Goal: Task Accomplishment & Management: Manage account settings

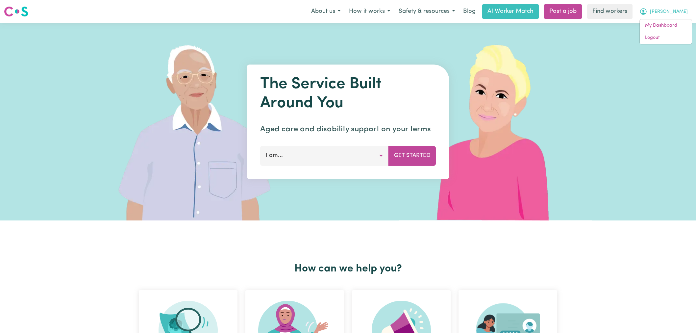
click at [669, 39] on link "Logout" at bounding box center [666, 38] width 52 height 12
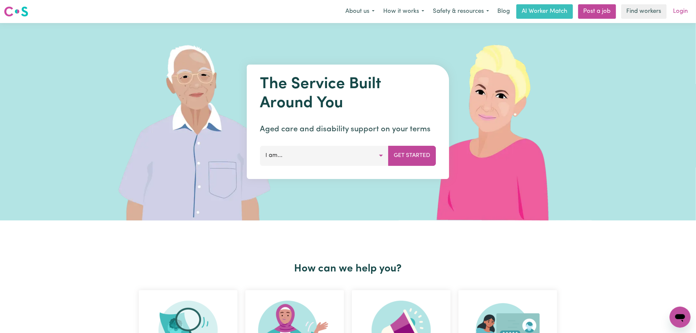
click at [679, 9] on link "Login" at bounding box center [680, 11] width 23 height 14
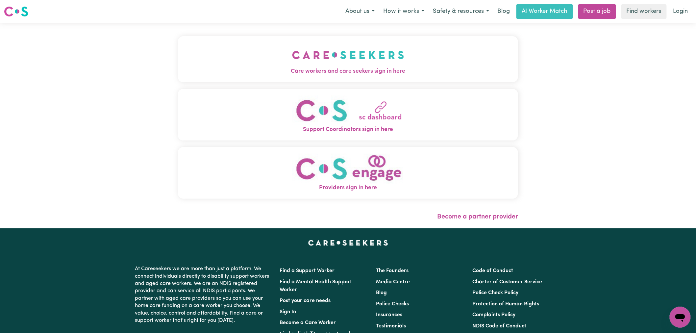
click at [292, 64] on img "Care workers and care seekers sign in here" at bounding box center [348, 55] width 112 height 24
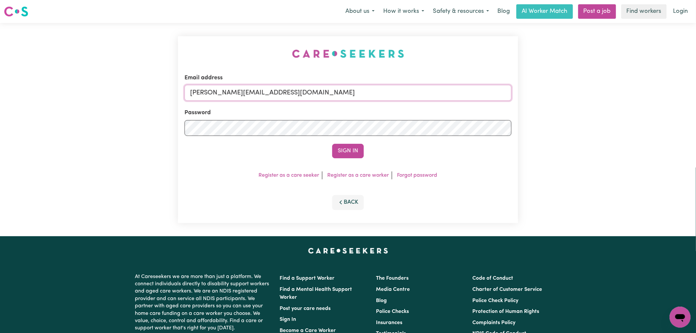
click at [318, 92] on input "[PERSON_NAME][EMAIL_ADDRESS][DOMAIN_NAME]" at bounding box center [347, 93] width 327 height 16
drag, startPoint x: 352, startPoint y: 91, endPoint x: 224, endPoint y: 90, distance: 127.9
click at [224, 90] on input "superuser~[PERSON_NAME][EMAIL_ADDRESS][PERSON_NAME][DOMAIN_NAME]" at bounding box center [347, 93] width 327 height 16
type input "superuser~[PERSON_NAME][EMAIL_ADDRESS][PERSON_NAME][DOMAIN_NAME]"
click at [332, 144] on button "Sign In" at bounding box center [348, 151] width 32 height 14
